Goal: Information Seeking & Learning: Understand process/instructions

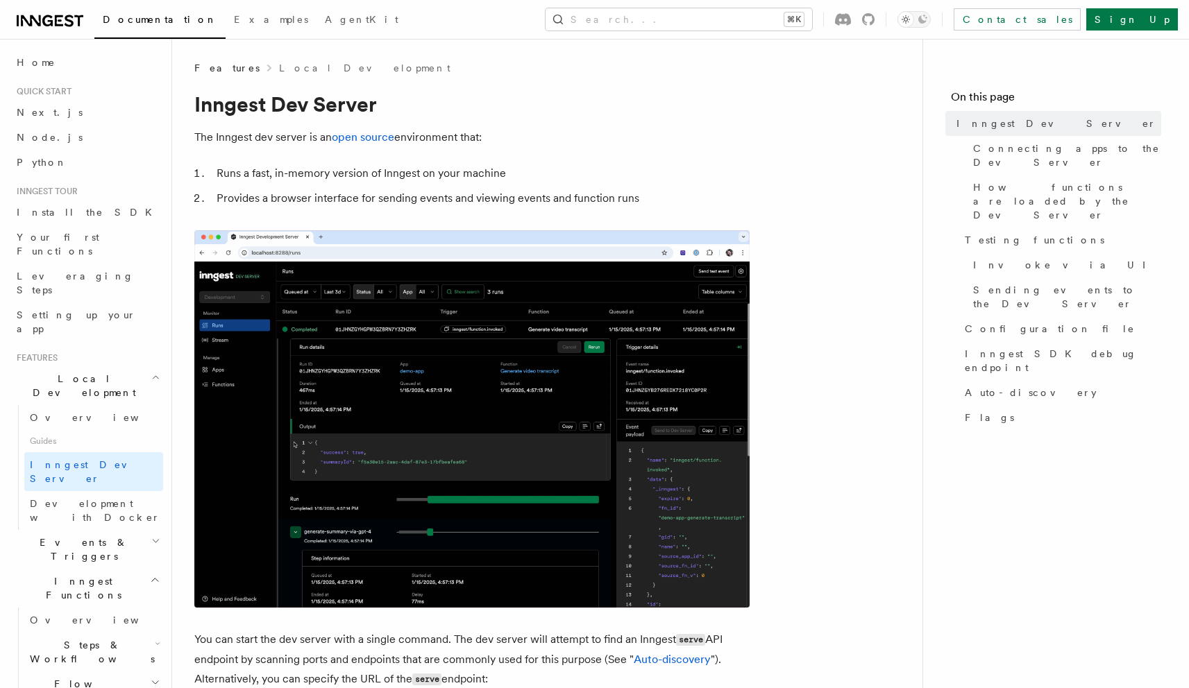
click at [76, 14] on icon at bounding box center [50, 20] width 67 height 17
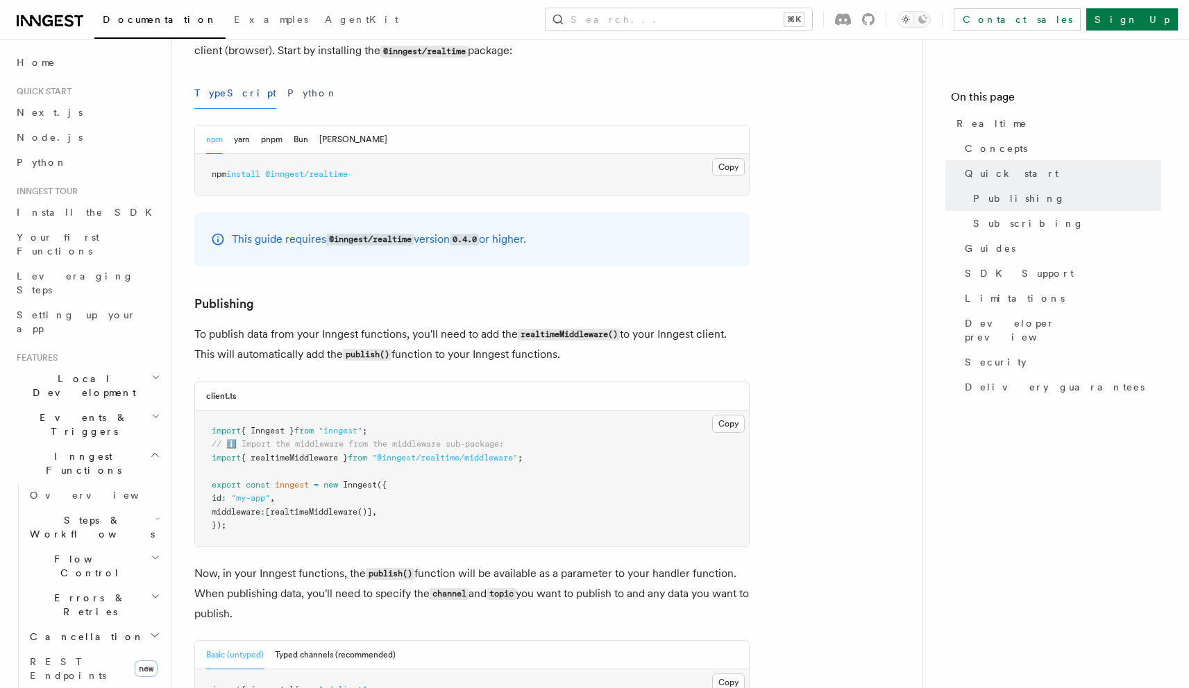
scroll to position [668, 0]
click at [498, 461] on span ""@inngest/realtime/middleware"" at bounding box center [445, 457] width 146 height 10
drag, startPoint x: 498, startPoint y: 461, endPoint x: 477, endPoint y: 461, distance: 21.5
click at [477, 461] on span ""@inngest/realtime/middleware"" at bounding box center [445, 457] width 146 height 10
copy span "/middleware"
